Goal: Book appointment/travel/reservation

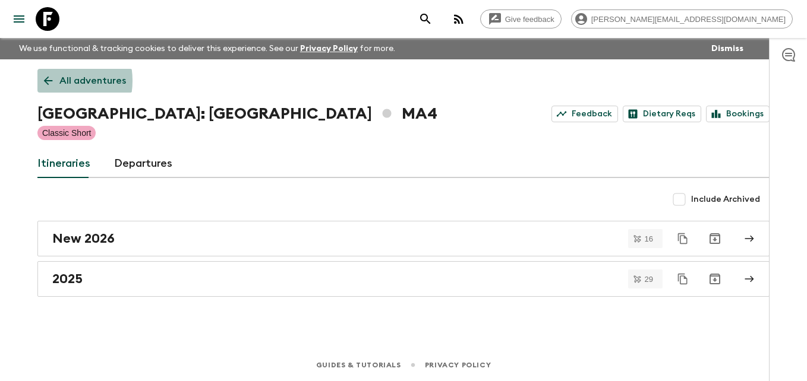
click at [49, 81] on icon at bounding box center [48, 81] width 9 height 9
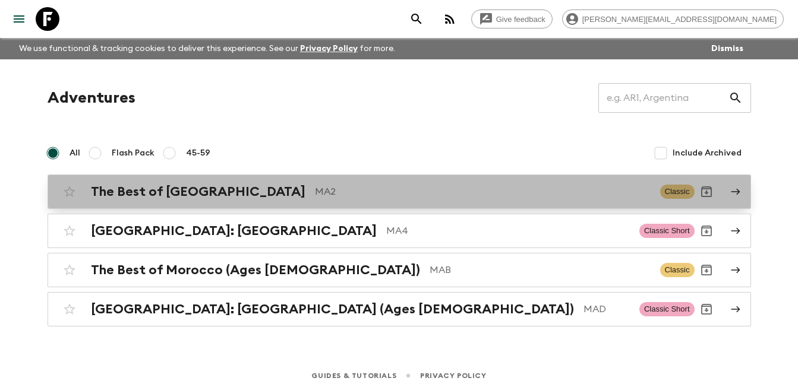
click at [163, 194] on h2 "The Best of [GEOGRAPHIC_DATA]" at bounding box center [198, 191] width 215 height 15
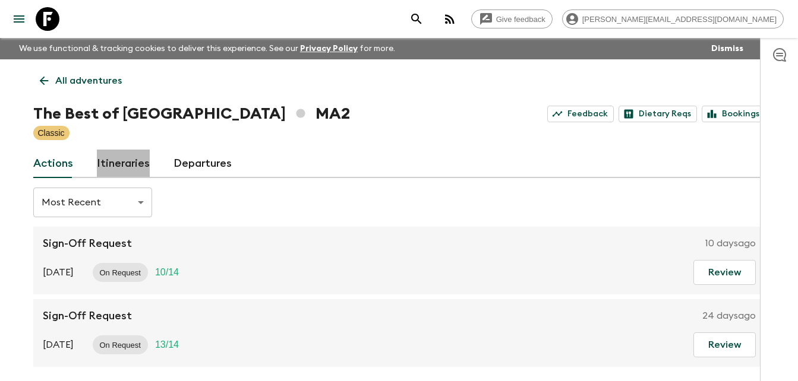
click at [124, 162] on link "Itineraries" at bounding box center [123, 164] width 53 height 29
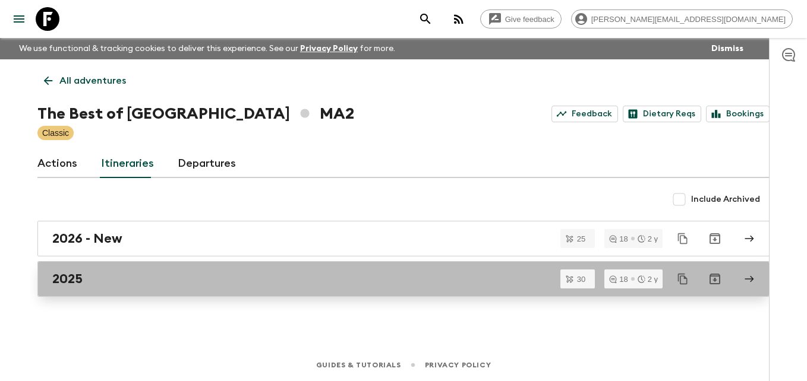
click at [86, 281] on div "2025" at bounding box center [392, 279] width 680 height 15
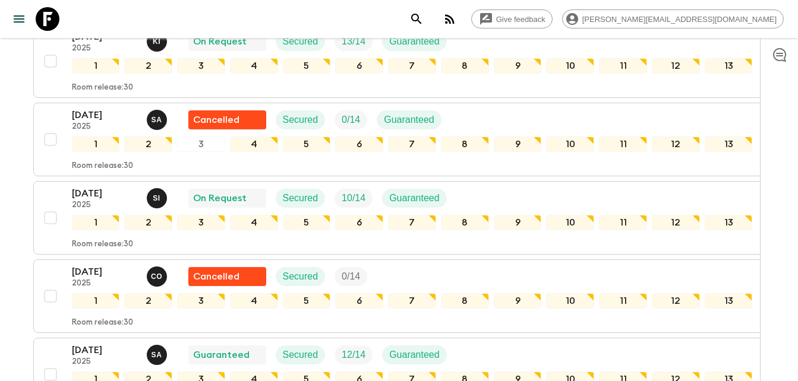
scroll to position [1409, 0]
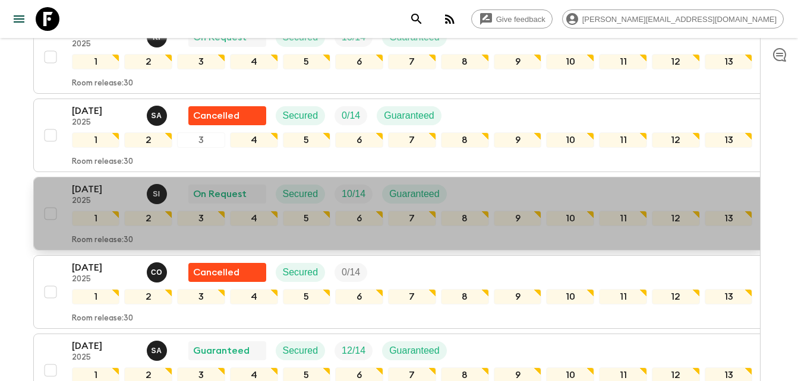
click at [86, 187] on p "[DATE]" at bounding box center [104, 189] width 65 height 14
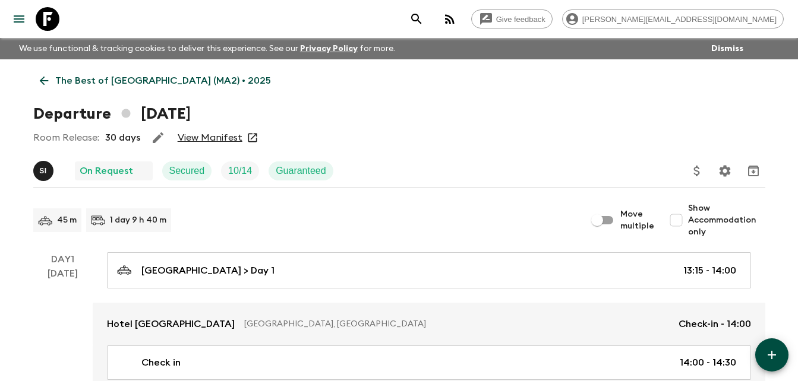
click at [208, 137] on link "View Manifest" at bounding box center [210, 138] width 65 height 12
click at [41, 79] on icon at bounding box center [43, 80] width 13 height 13
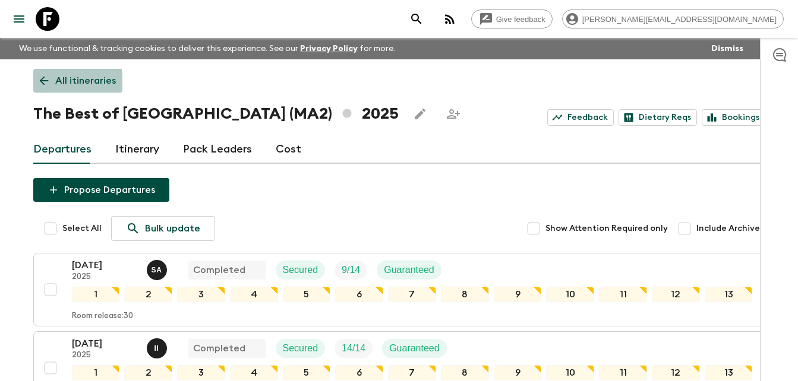
click at [43, 83] on icon at bounding box center [43, 80] width 13 height 13
